Goal: Transaction & Acquisition: Obtain resource

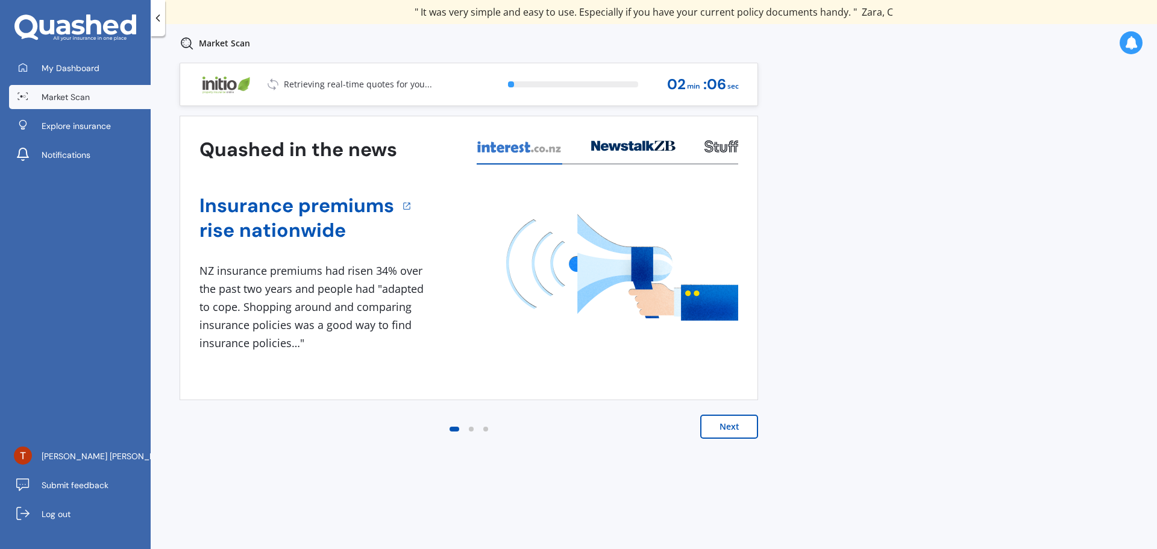
click at [732, 424] on button "Next" at bounding box center [729, 427] width 58 height 24
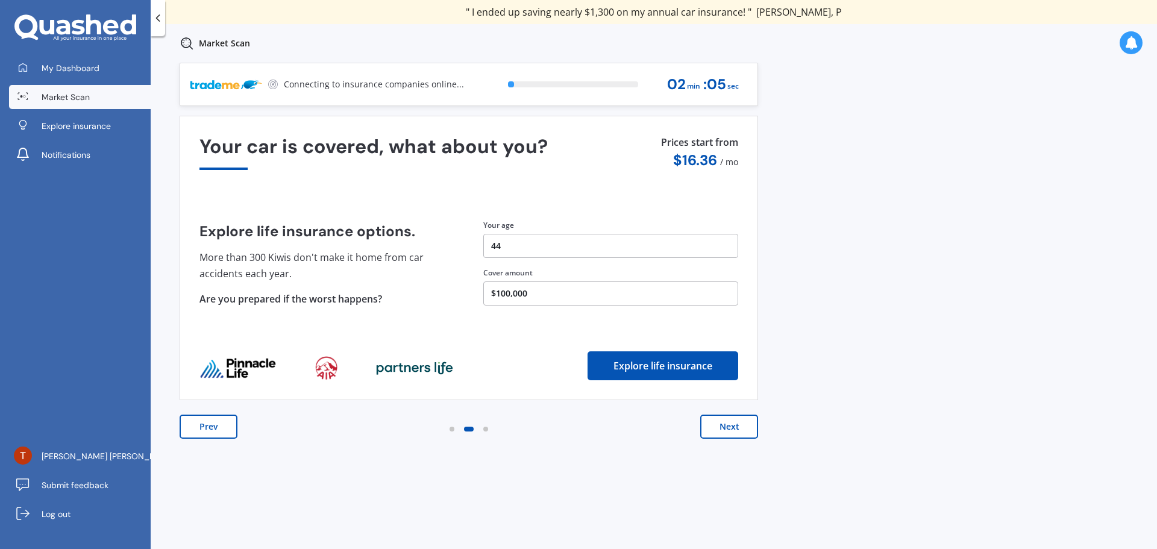
click at [732, 424] on button "Next" at bounding box center [729, 427] width 58 height 24
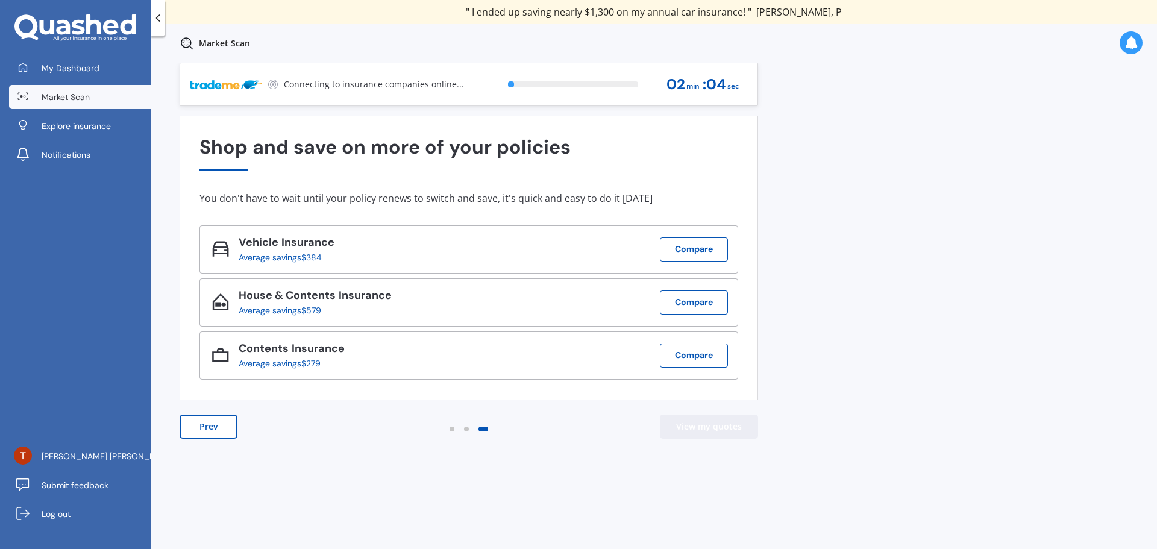
click at [732, 424] on button "View my quotes" at bounding box center [709, 427] width 98 height 24
click at [72, 127] on span "Explore insurance" at bounding box center [76, 126] width 69 height 12
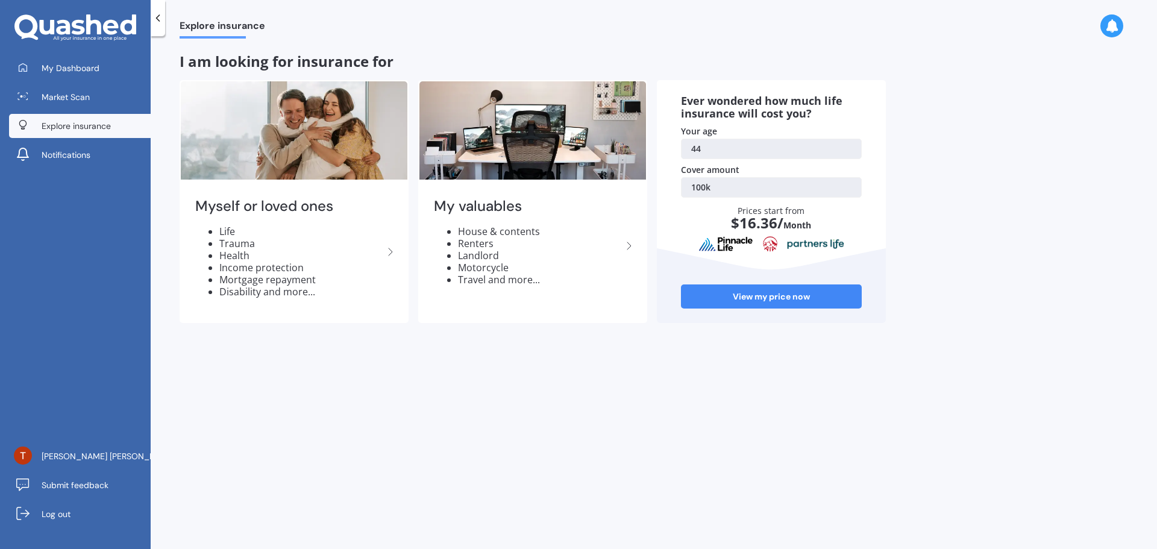
click at [157, 17] on polyline at bounding box center [158, 18] width 3 height 6
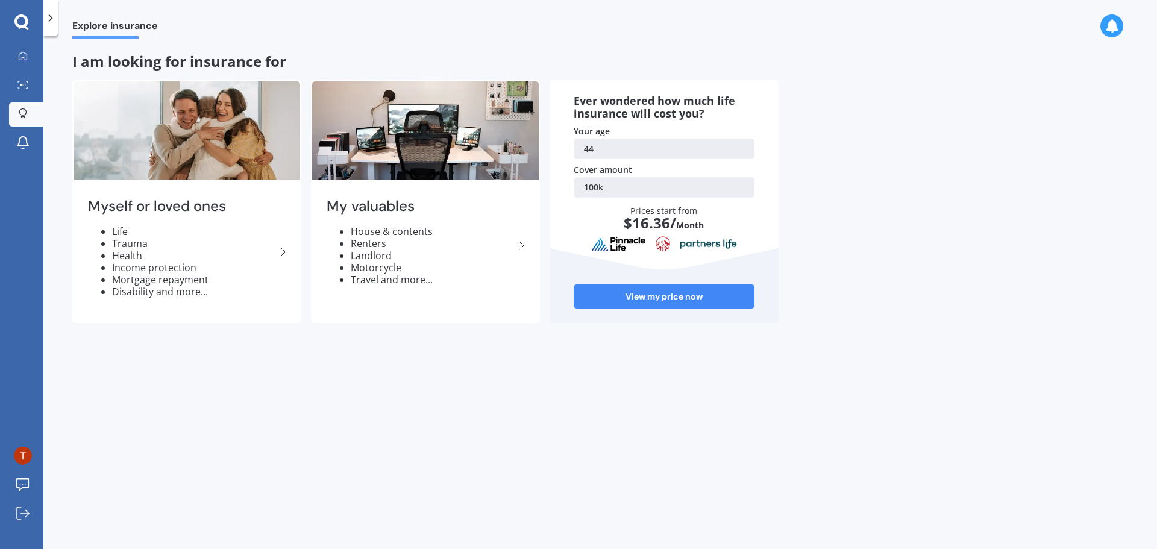
click at [56, 24] on div at bounding box center [50, 18] width 14 height 36
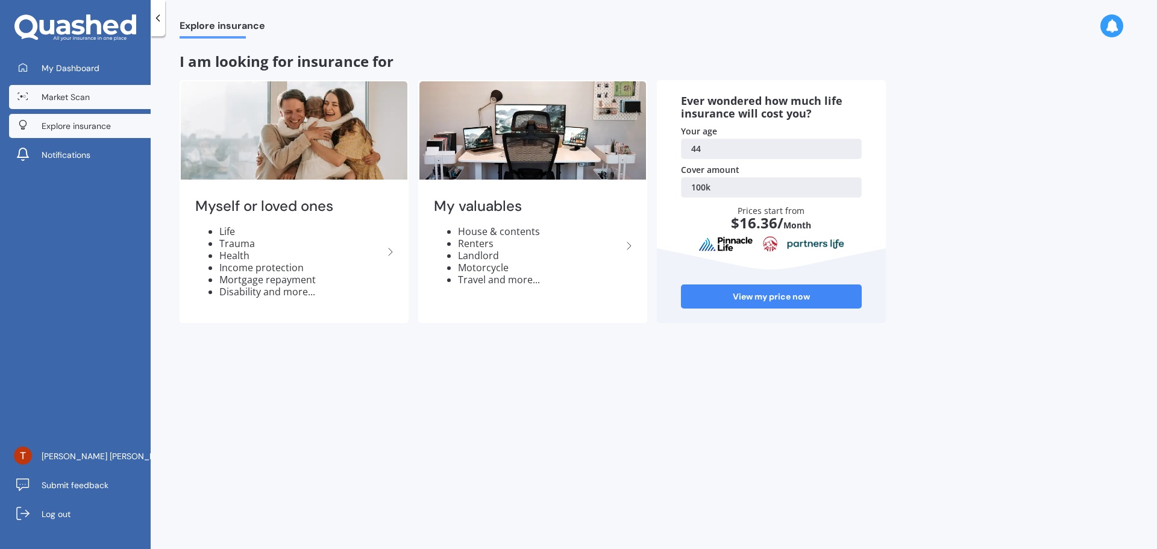
click at [66, 102] on span "Market Scan" at bounding box center [66, 97] width 48 height 12
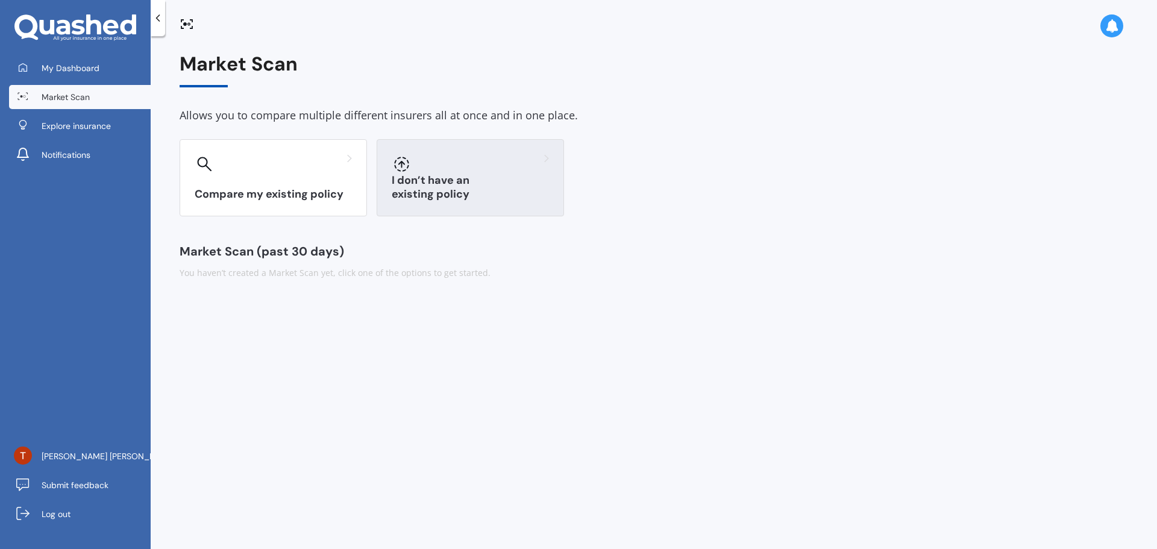
click at [454, 186] on div "I don’t have an existing policy" at bounding box center [470, 177] width 187 height 77
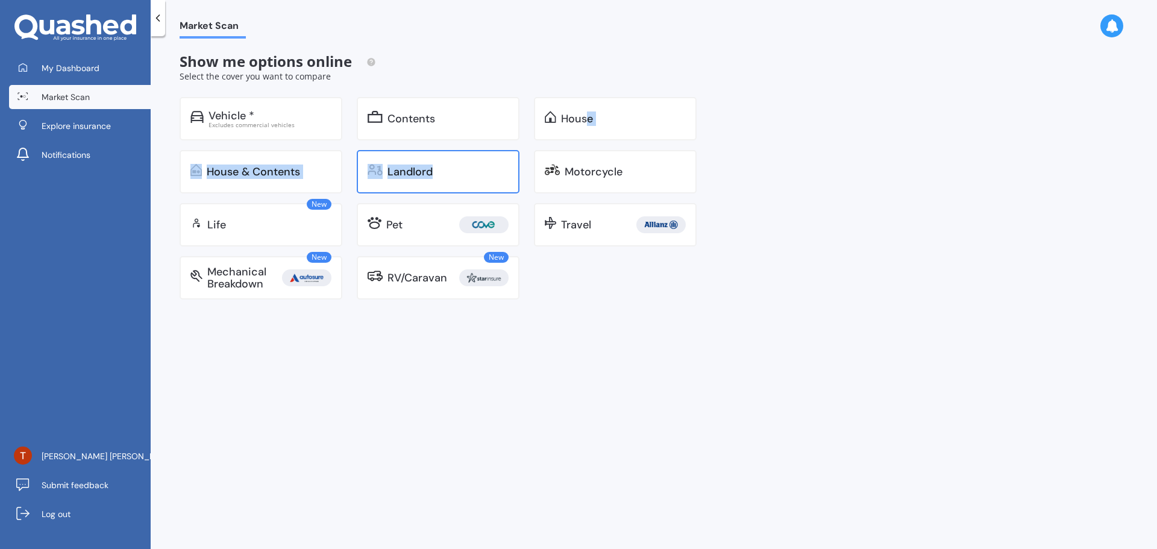
drag, startPoint x: 587, startPoint y: 110, endPoint x: 469, endPoint y: 167, distance: 131.0
click at [469, 167] on div "Vehicle * Excludes commercial vehicles Contents House House & Contents Landlord…" at bounding box center [445, 198] width 531 height 202
click at [461, 171] on div "Landlord" at bounding box center [447, 172] width 121 height 12
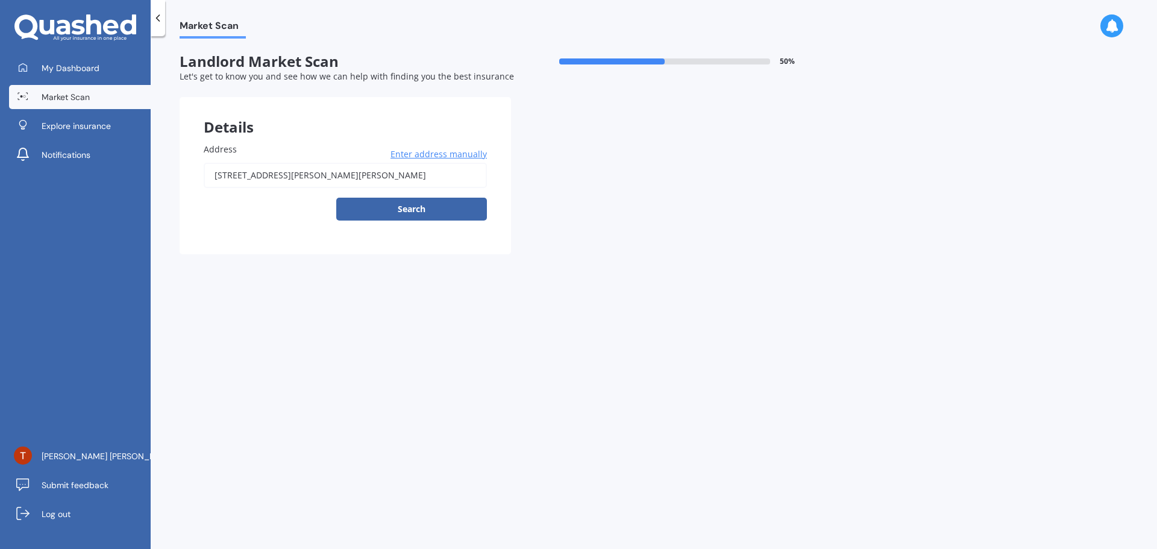
drag, startPoint x: 416, startPoint y: 183, endPoint x: 140, endPoint y: 174, distance: 276.1
click at [140, 174] on div "My Dashboard Market Scan Explore insurance Notifications Taylor Hwayoung Kim Su…" at bounding box center [578, 274] width 1157 height 549
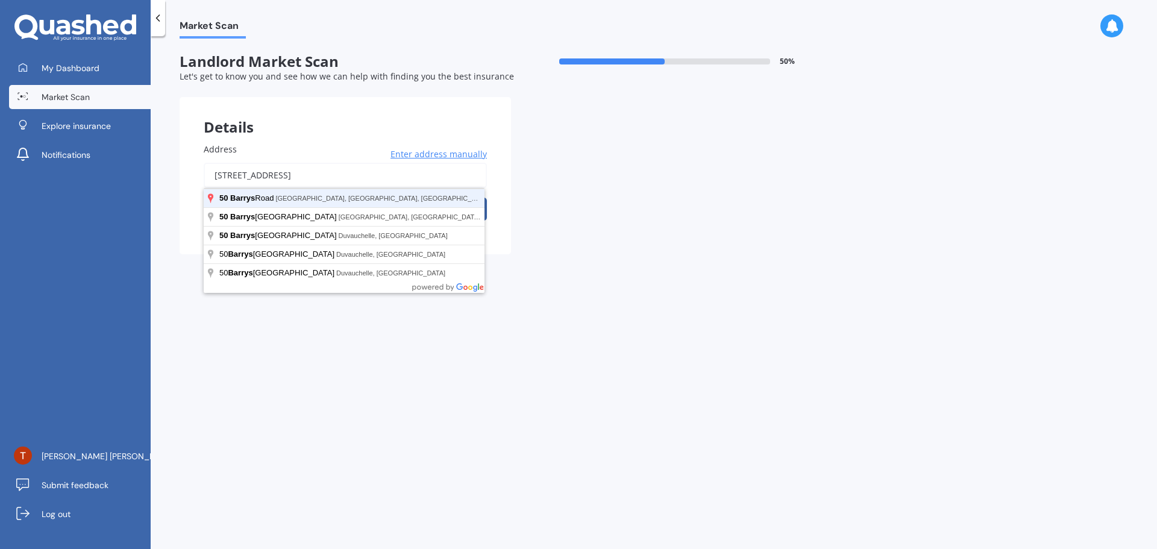
click at [336, 198] on button "Search" at bounding box center [411, 209] width 151 height 23
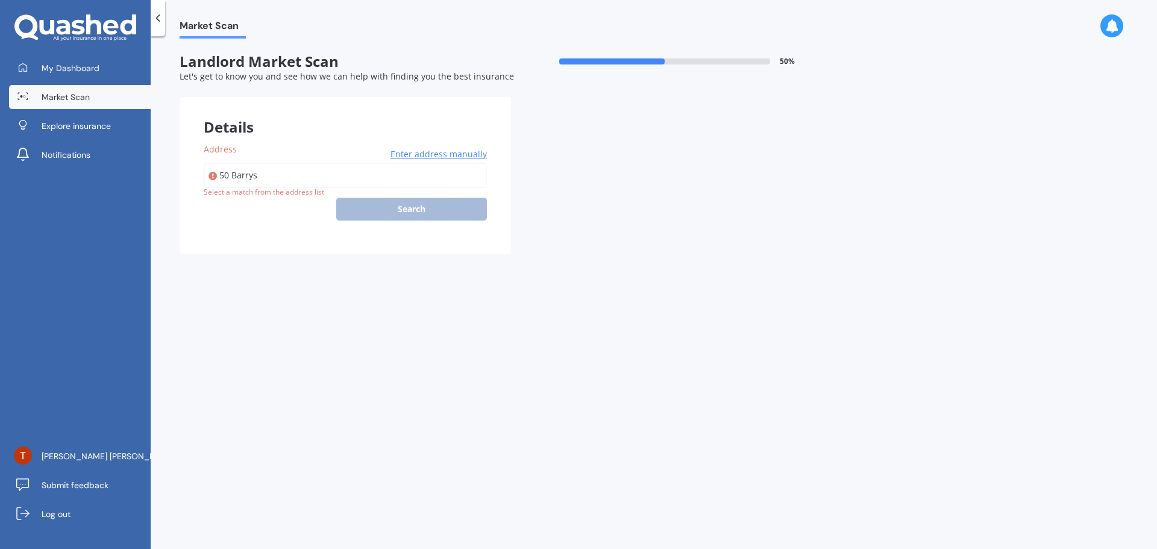
type input "50 Barrys Road, Glendene, Auckland 0602"
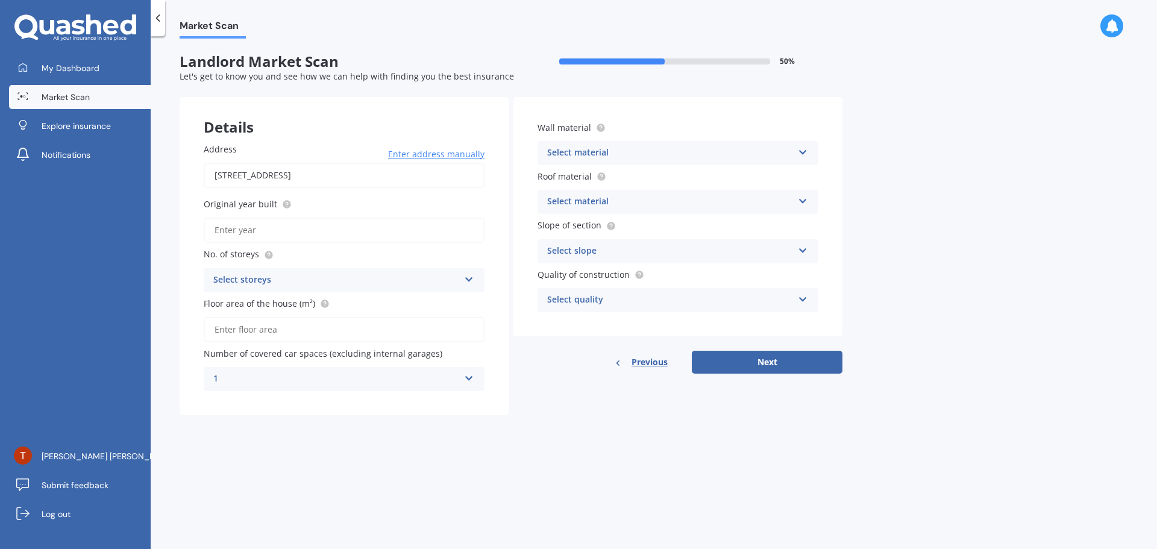
click at [348, 235] on input "Original year built" at bounding box center [344, 229] width 281 height 25
click at [307, 236] on input "1963" at bounding box center [344, 229] width 281 height 25
type input "1964"
click at [296, 271] on div "Select storeys 1 2 3 4 5+" at bounding box center [344, 280] width 281 height 24
click at [277, 304] on div "1" at bounding box center [344, 304] width 280 height 22
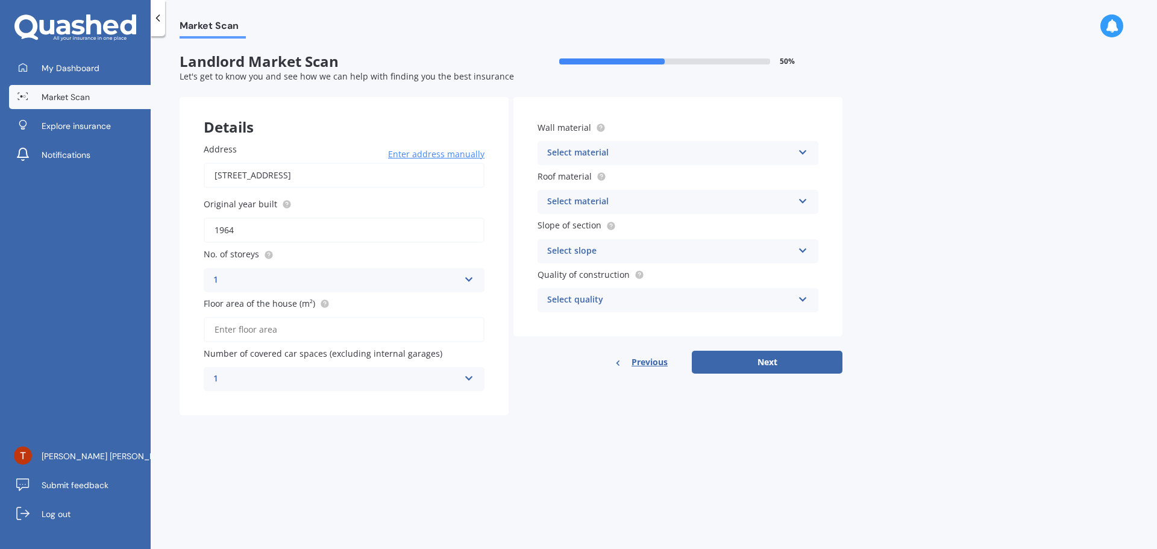
click at [296, 337] on input "Floor area of the house (m²)" at bounding box center [344, 329] width 281 height 25
click at [310, 325] on input "Floor area of the house (m²)" at bounding box center [344, 329] width 281 height 25
type input "150"
click at [340, 374] on div "1" at bounding box center [336, 379] width 246 height 14
click at [249, 444] on div "2" at bounding box center [344, 446] width 280 height 22
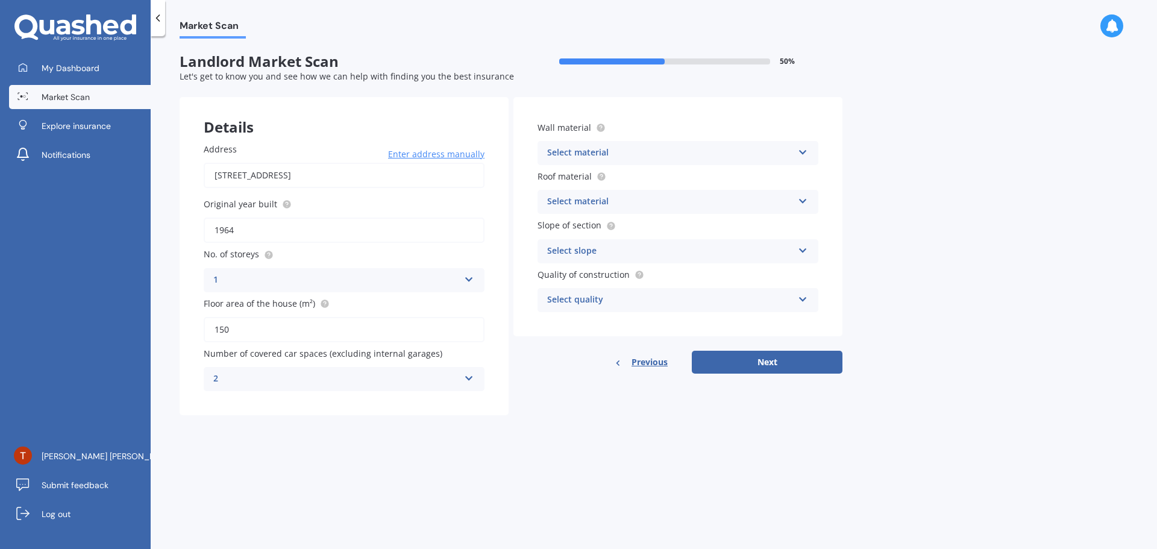
click at [669, 154] on div "Select material" at bounding box center [670, 153] width 246 height 14
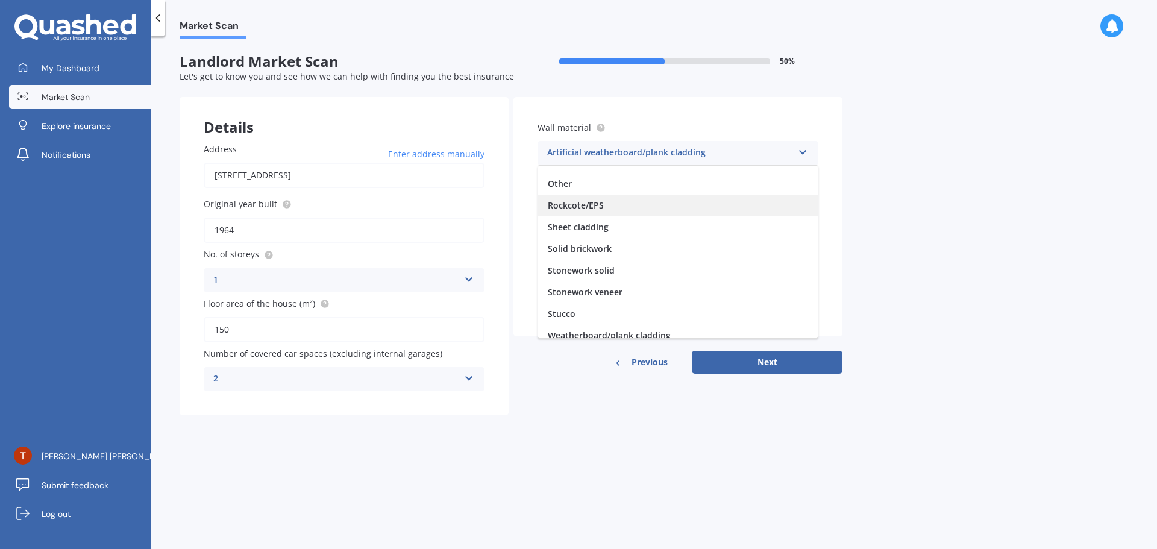
scroll to position [110, 0]
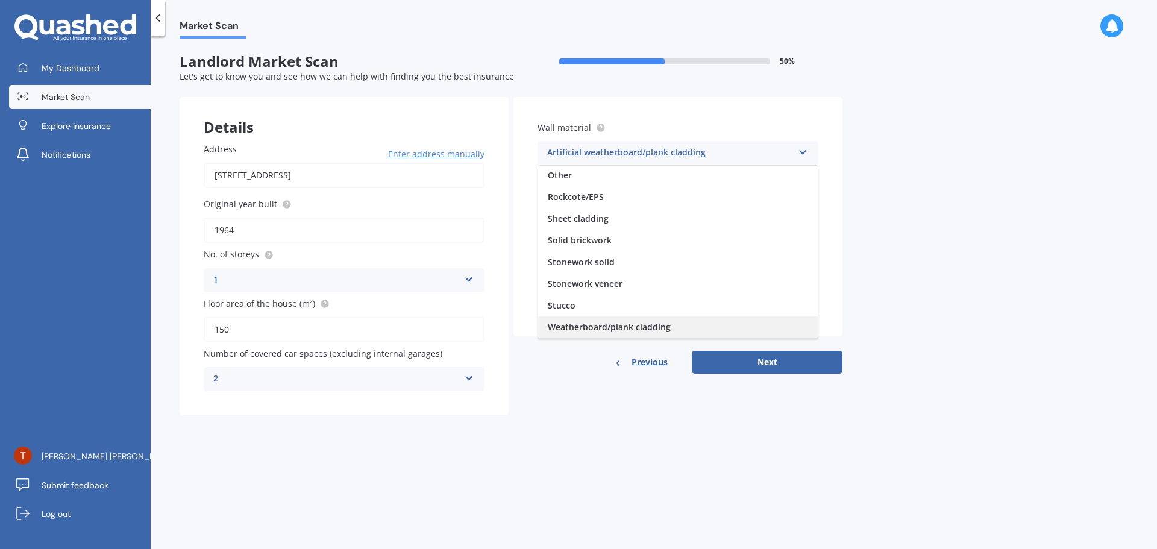
click at [660, 325] on span "Weatherboard/plank cladding" at bounding box center [609, 326] width 123 height 11
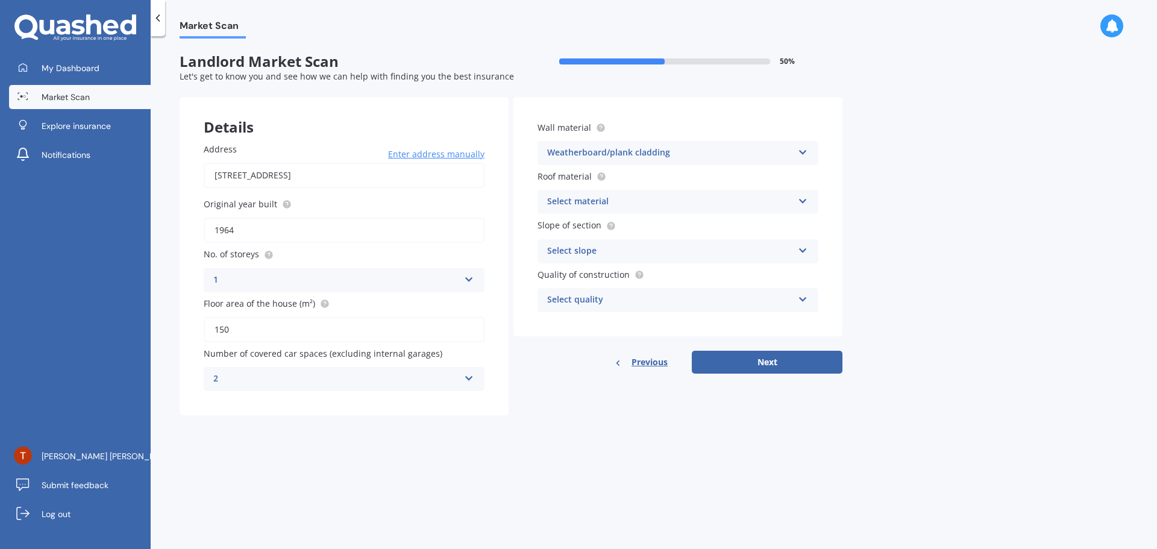
click at [647, 197] on div "Select material" at bounding box center [670, 202] width 246 height 14
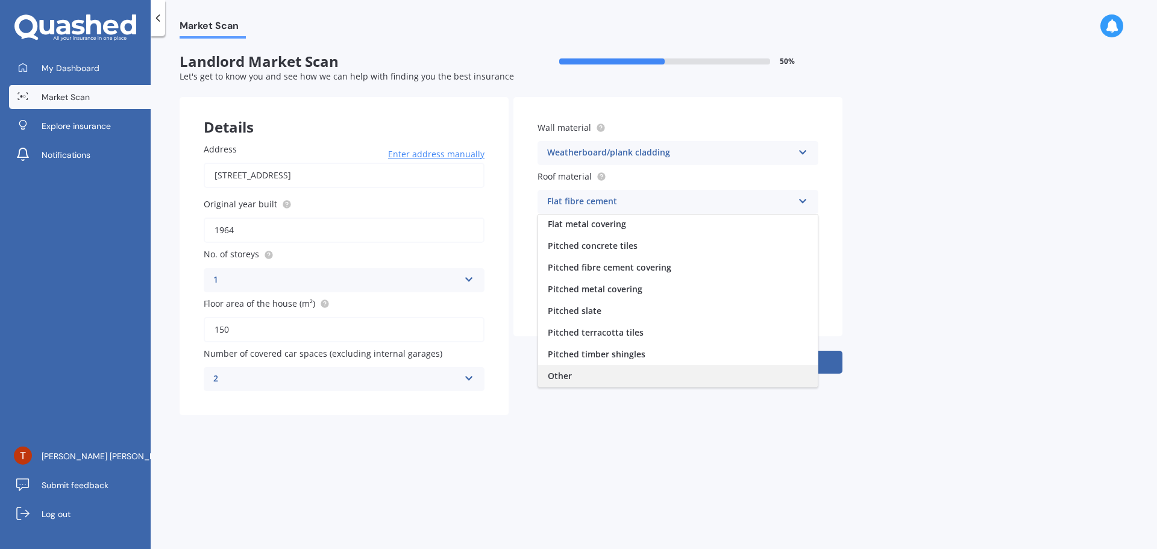
scroll to position [0, 0]
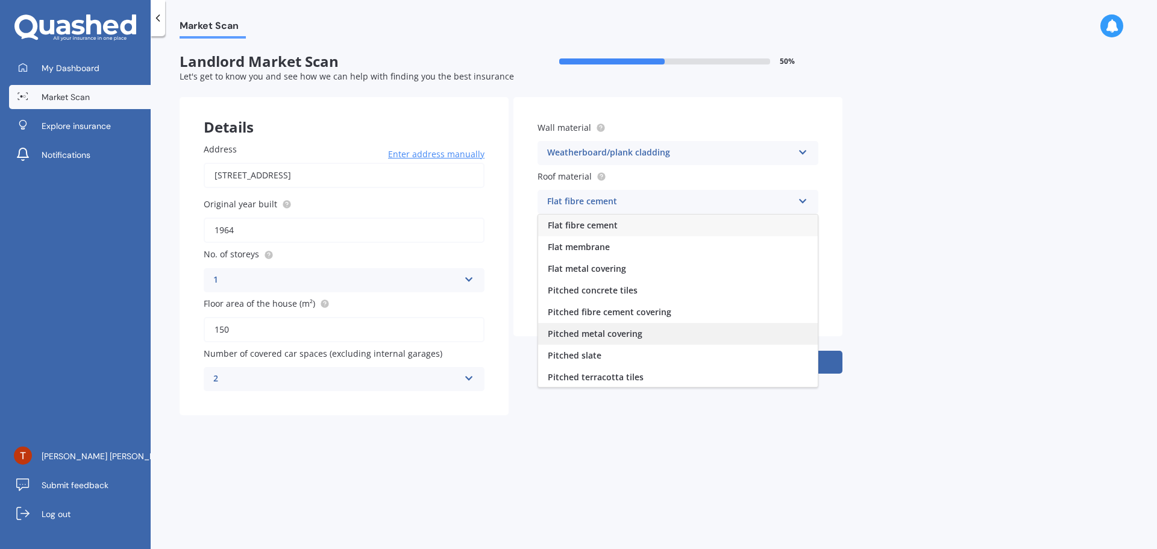
click at [651, 335] on div "Pitched metal covering" at bounding box center [678, 334] width 280 height 22
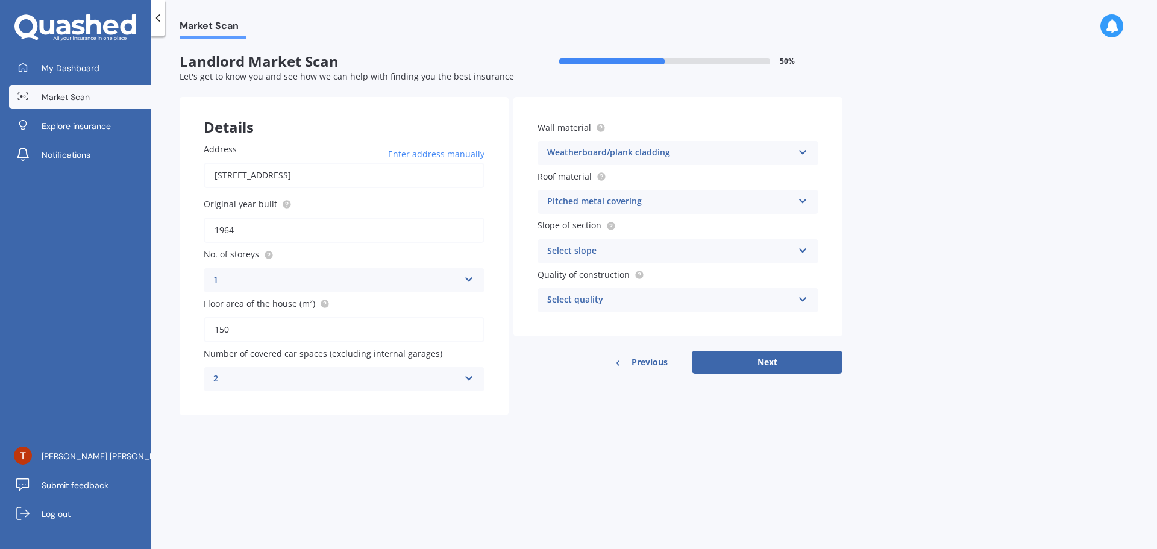
click at [655, 257] on div "Select slope" at bounding box center [670, 251] width 246 height 14
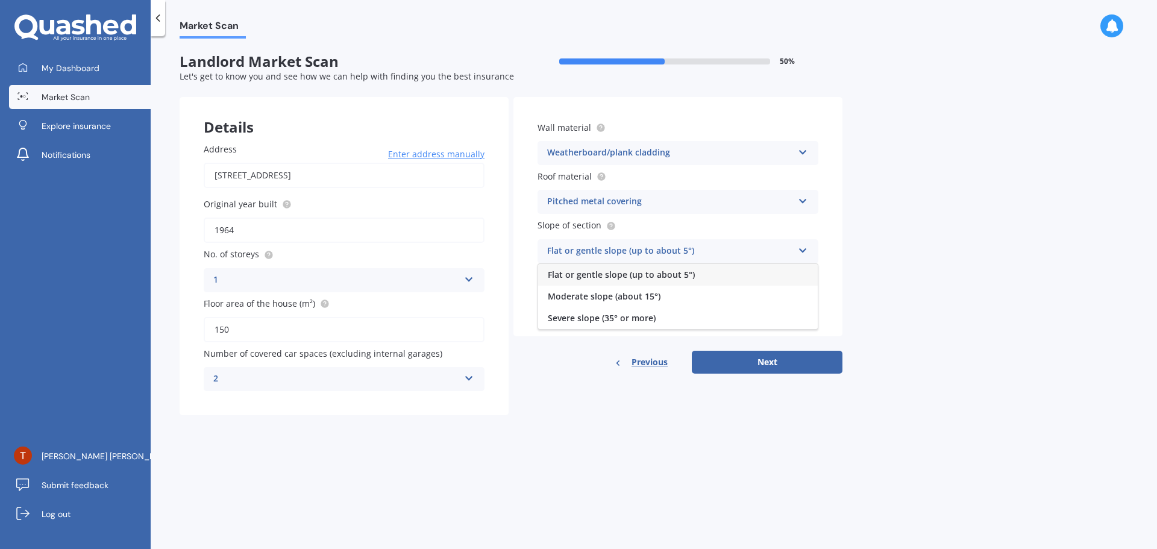
click at [672, 274] on span "Flat or gentle slope (up to about 5°)" at bounding box center [621, 274] width 147 height 11
click at [677, 253] on div "Flat or gentle slope (up to about 5°)" at bounding box center [670, 251] width 246 height 14
drag, startPoint x: 672, startPoint y: 298, endPoint x: 682, endPoint y: 281, distance: 19.4
click at [682, 281] on div "Flat or gentle slope (up to about 5°) Moderate slope (about 15°) Severe slope (…" at bounding box center [677, 296] width 281 height 66
click at [674, 295] on div "Select quality" at bounding box center [670, 300] width 246 height 14
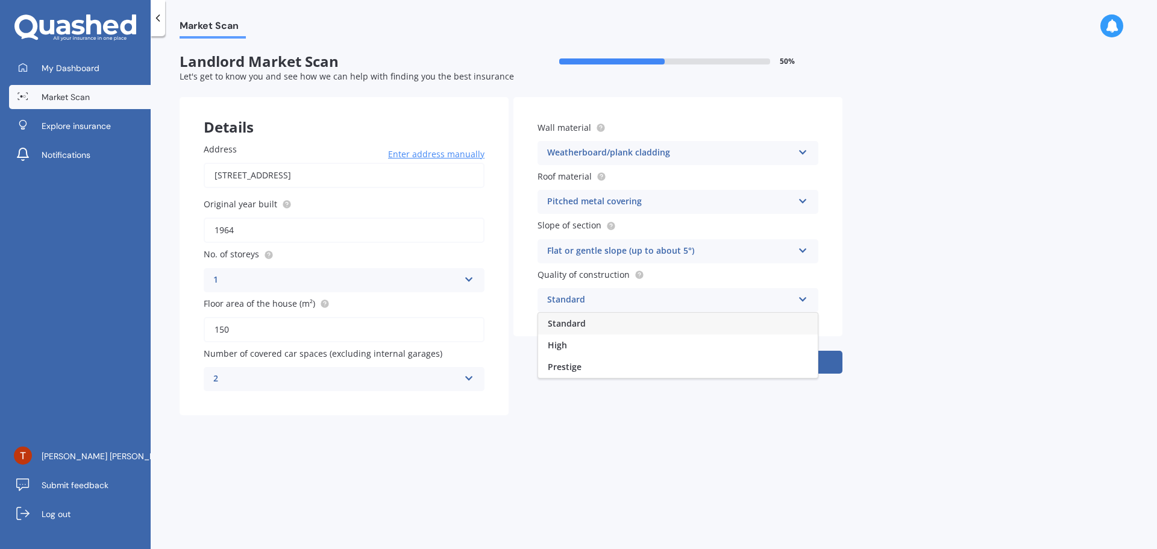
click at [698, 327] on div "Standard" at bounding box center [678, 324] width 280 height 22
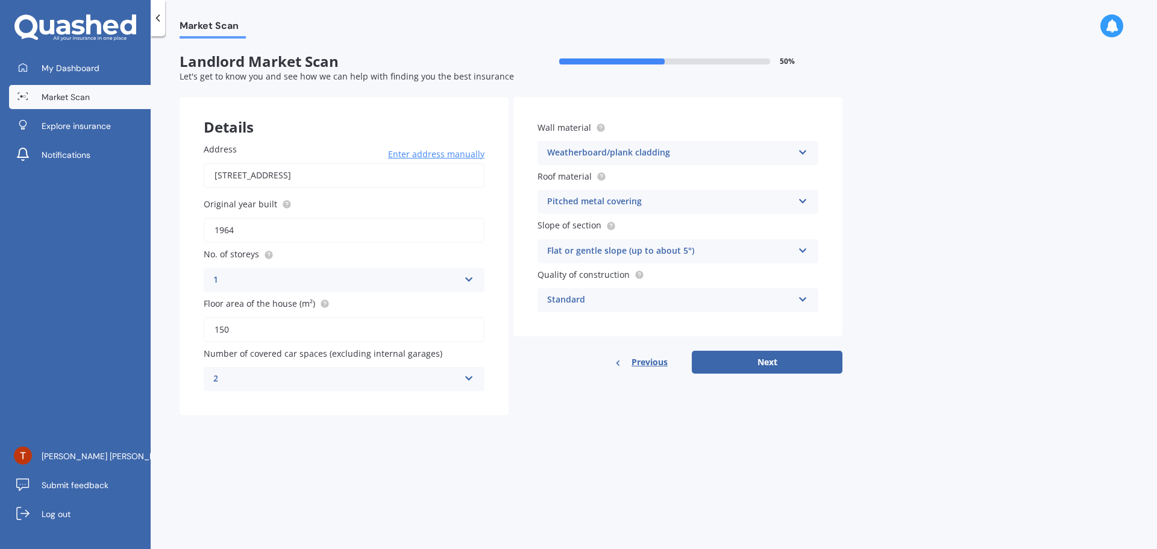
click at [727, 308] on div "Standard Standard High Prestige" at bounding box center [677, 300] width 281 height 24
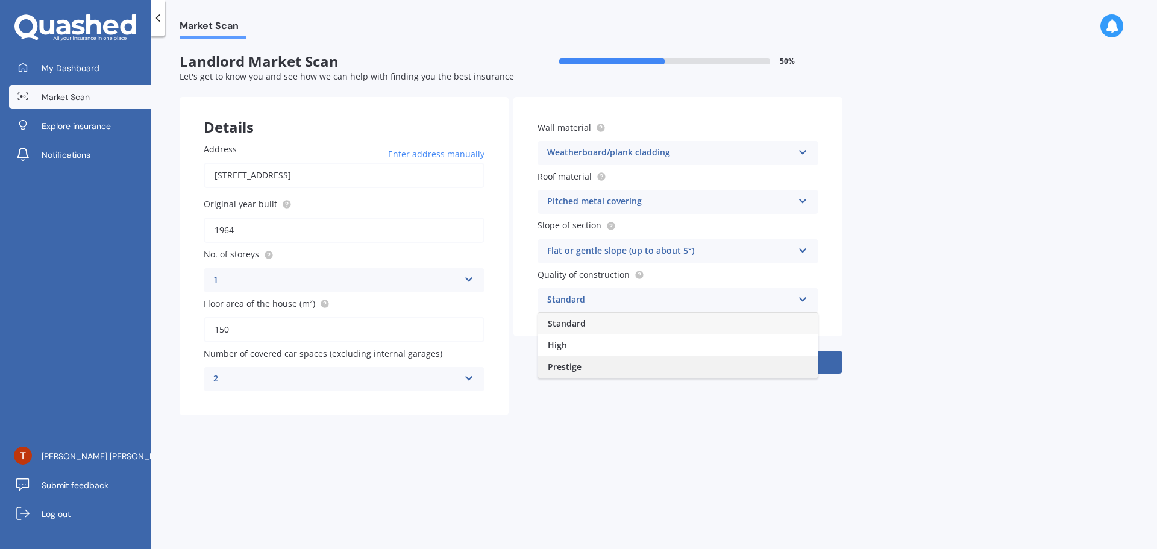
click at [698, 369] on div "Prestige" at bounding box center [678, 367] width 280 height 22
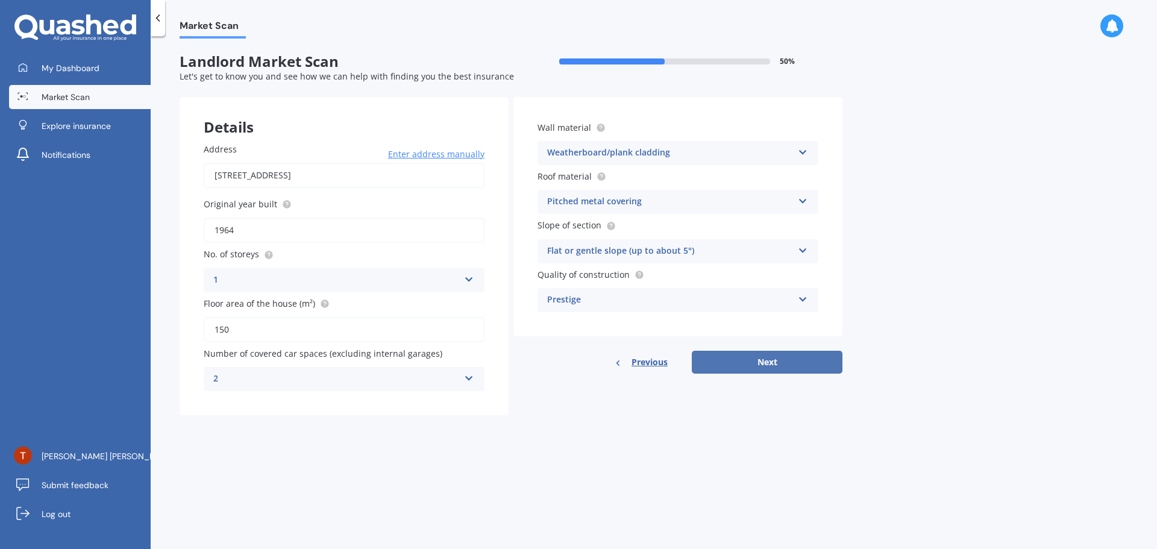
click at [797, 357] on button "Next" at bounding box center [767, 362] width 151 height 23
select select "05"
select select "08"
select select "1981"
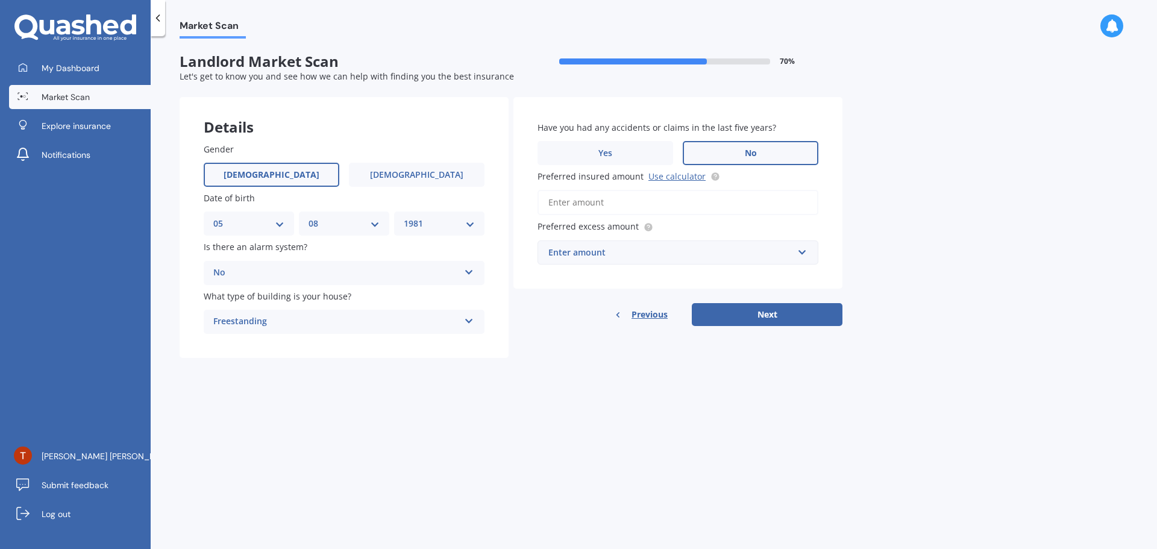
click at [625, 255] on div "Enter amount" at bounding box center [670, 252] width 245 height 13
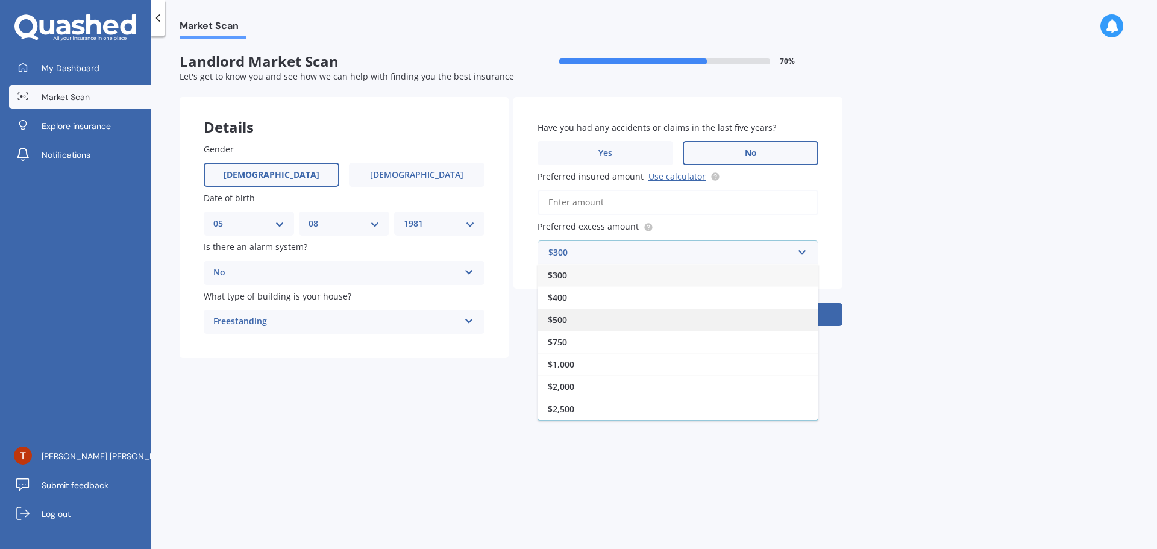
click at [619, 321] on div "$500" at bounding box center [678, 319] width 280 height 22
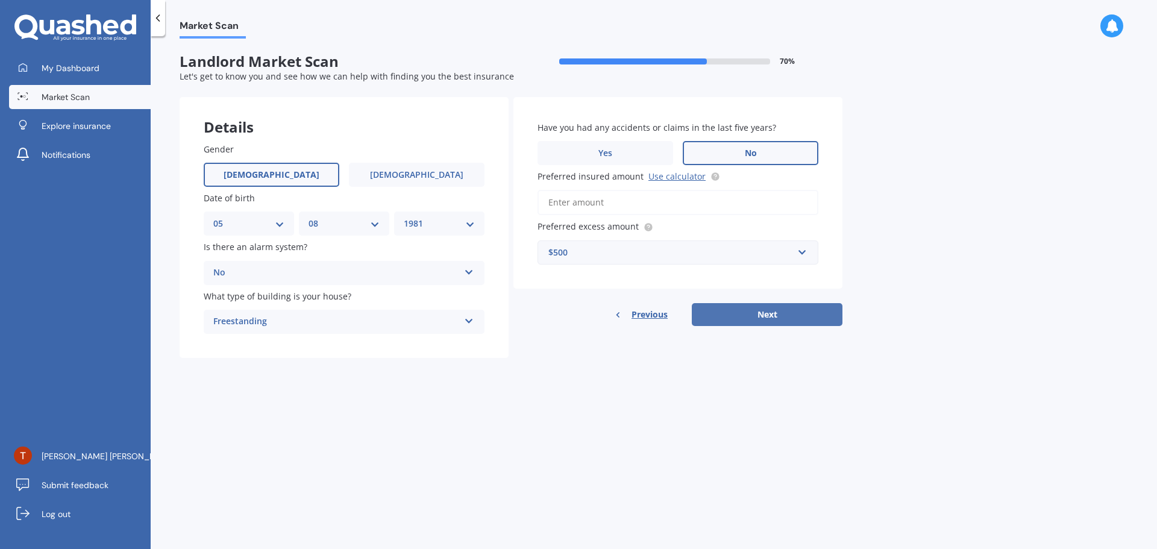
click at [771, 309] on button "Next" at bounding box center [767, 314] width 151 height 23
click at [674, 204] on input "Preferred insured amount Use calculator" at bounding box center [677, 202] width 281 height 25
click at [684, 180] on link "Use calculator" at bounding box center [676, 176] width 57 height 11
click at [615, 205] on input "Preferred insured amount Use calculator" at bounding box center [677, 202] width 281 height 25
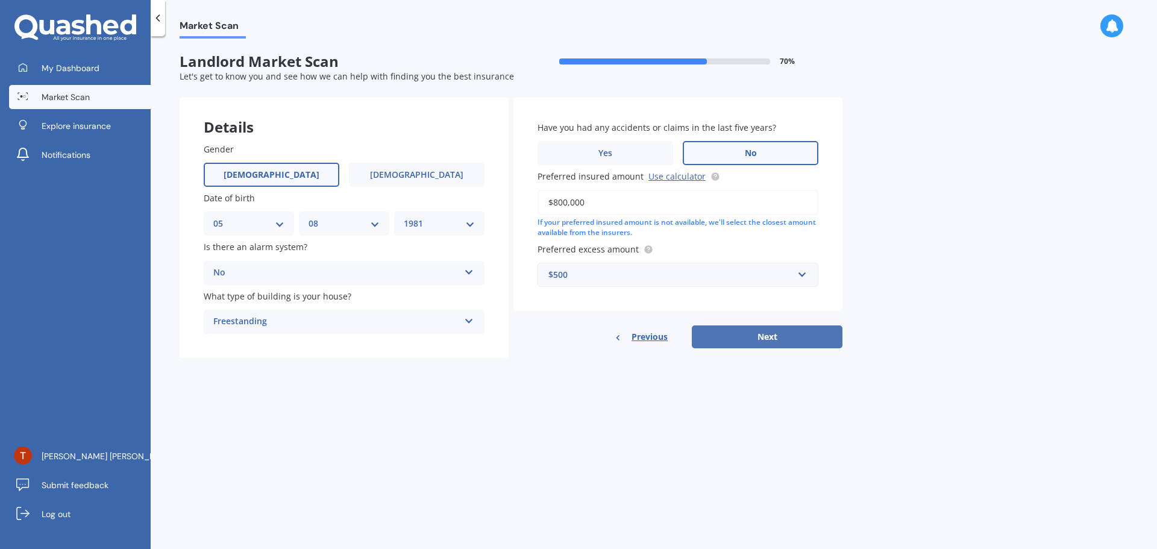
type input "$800,000"
click at [788, 336] on button "Next" at bounding box center [767, 336] width 151 height 23
select select "05"
select select "08"
select select "1981"
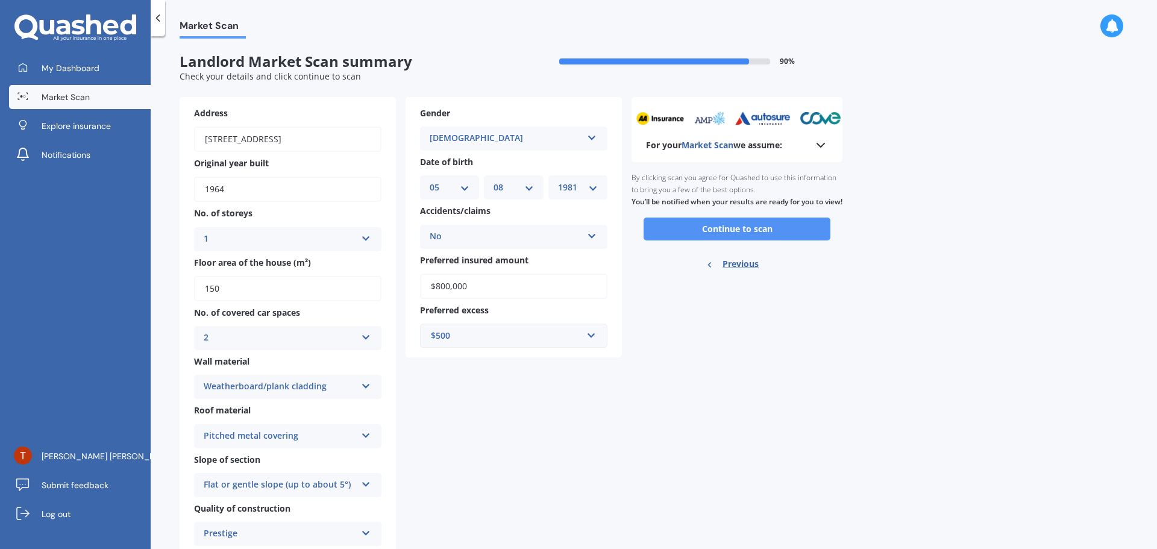
click at [770, 240] on button "Continue to scan" at bounding box center [736, 228] width 187 height 23
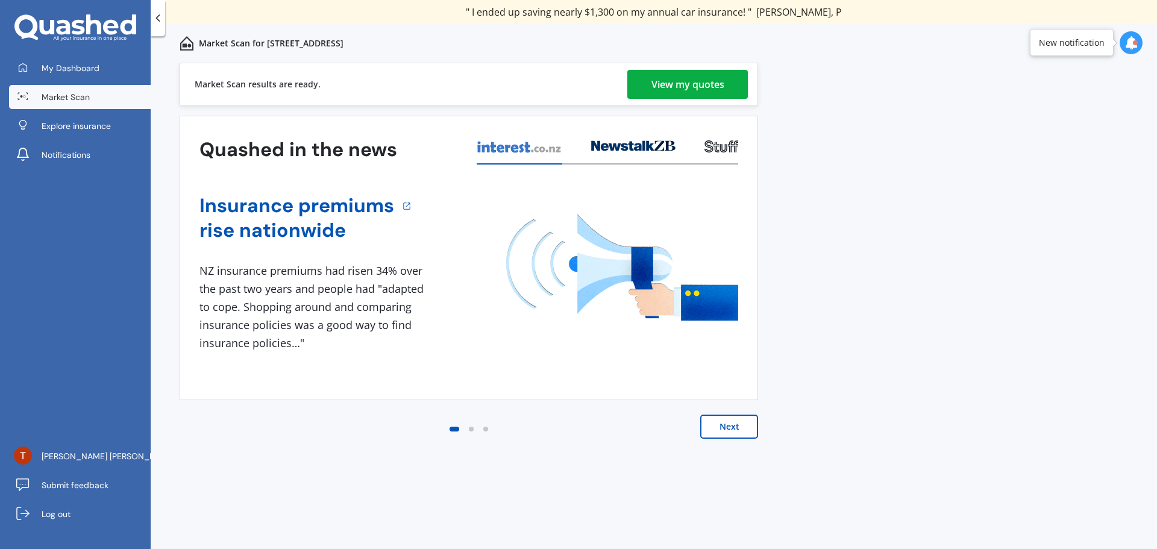
click at [677, 85] on div "View my quotes" at bounding box center [687, 84] width 73 height 29
